Goal: Task Accomplishment & Management: Manage account settings

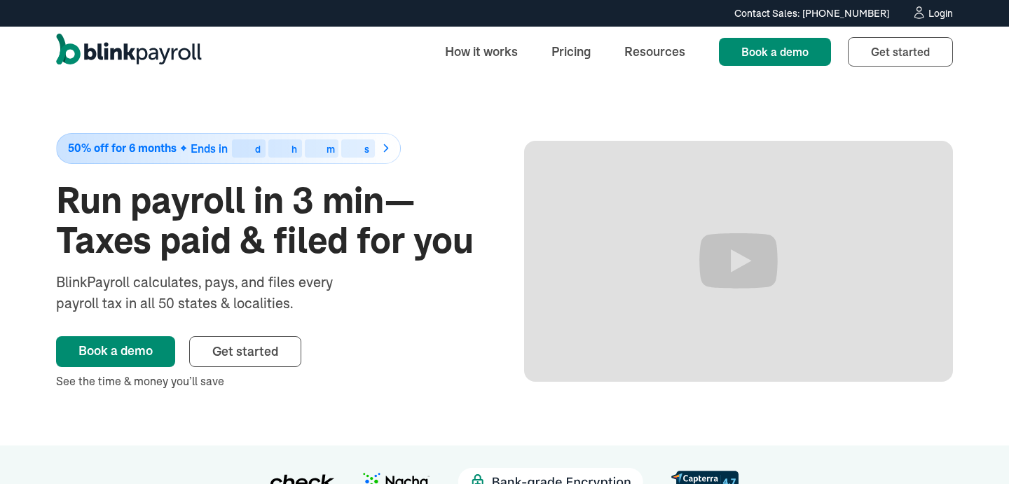
click at [931, 20] on link "Login" at bounding box center [932, 13] width 41 height 15
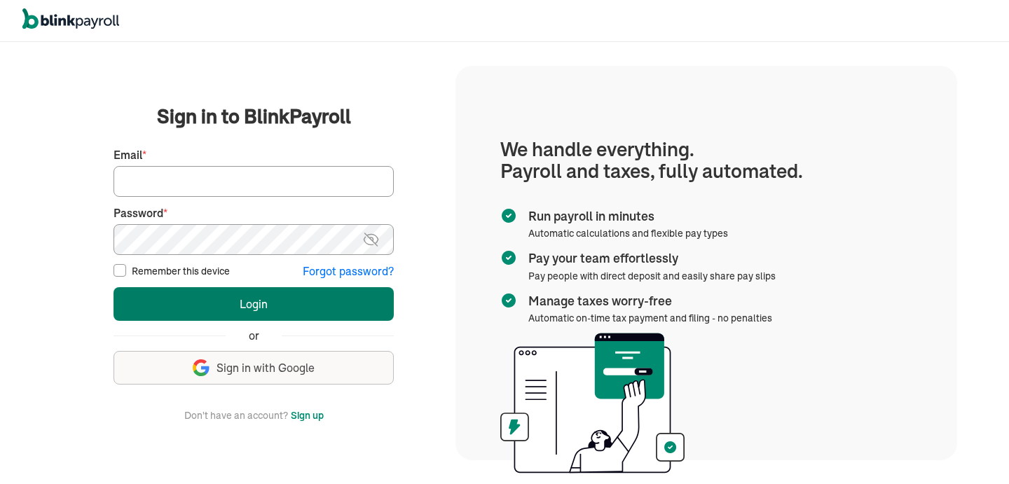
type input "[EMAIL_ADDRESS][DOMAIN_NAME]"
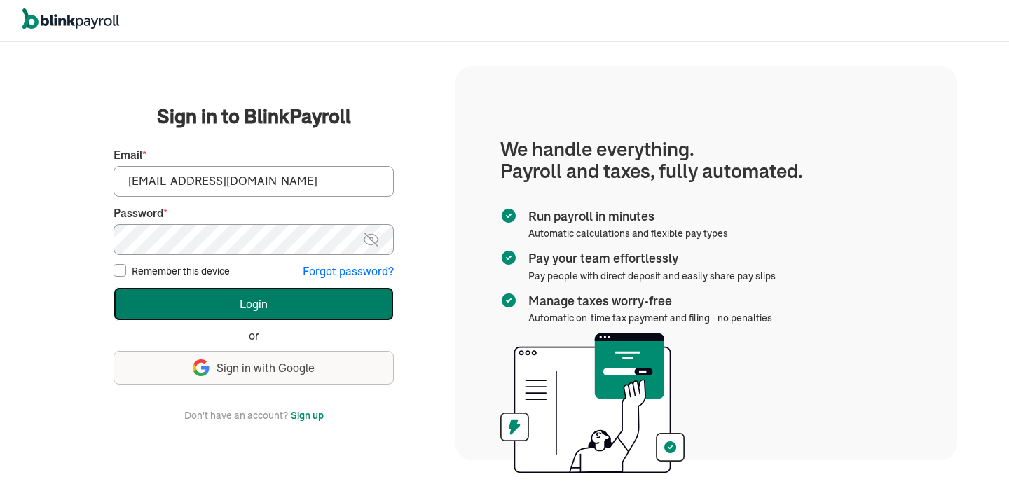
click at [200, 292] on button "Login" at bounding box center [254, 304] width 280 height 34
